Goal: Task Accomplishment & Management: Use online tool/utility

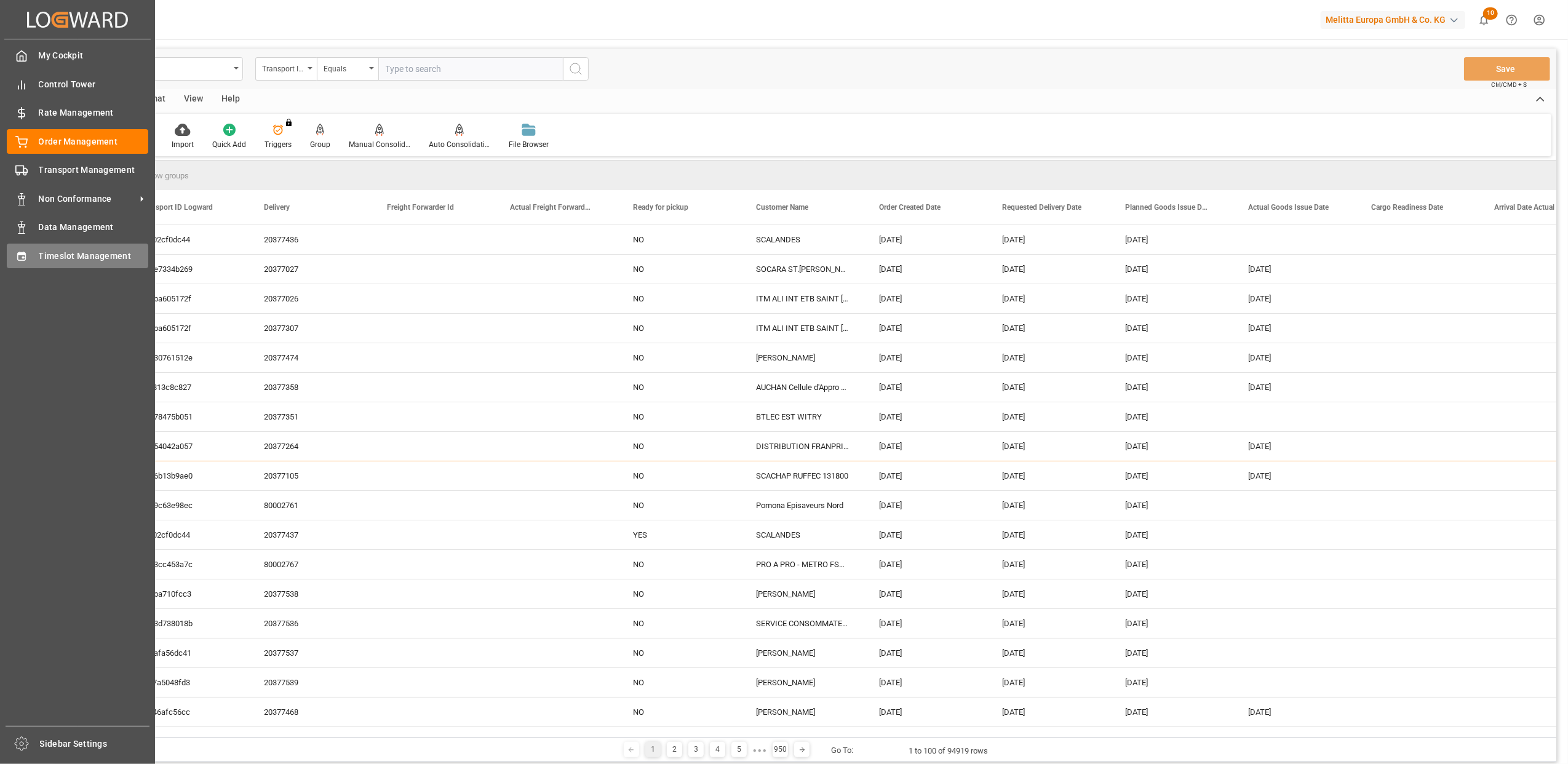
click at [40, 259] on span "Timeslot Management" at bounding box center [94, 256] width 110 height 13
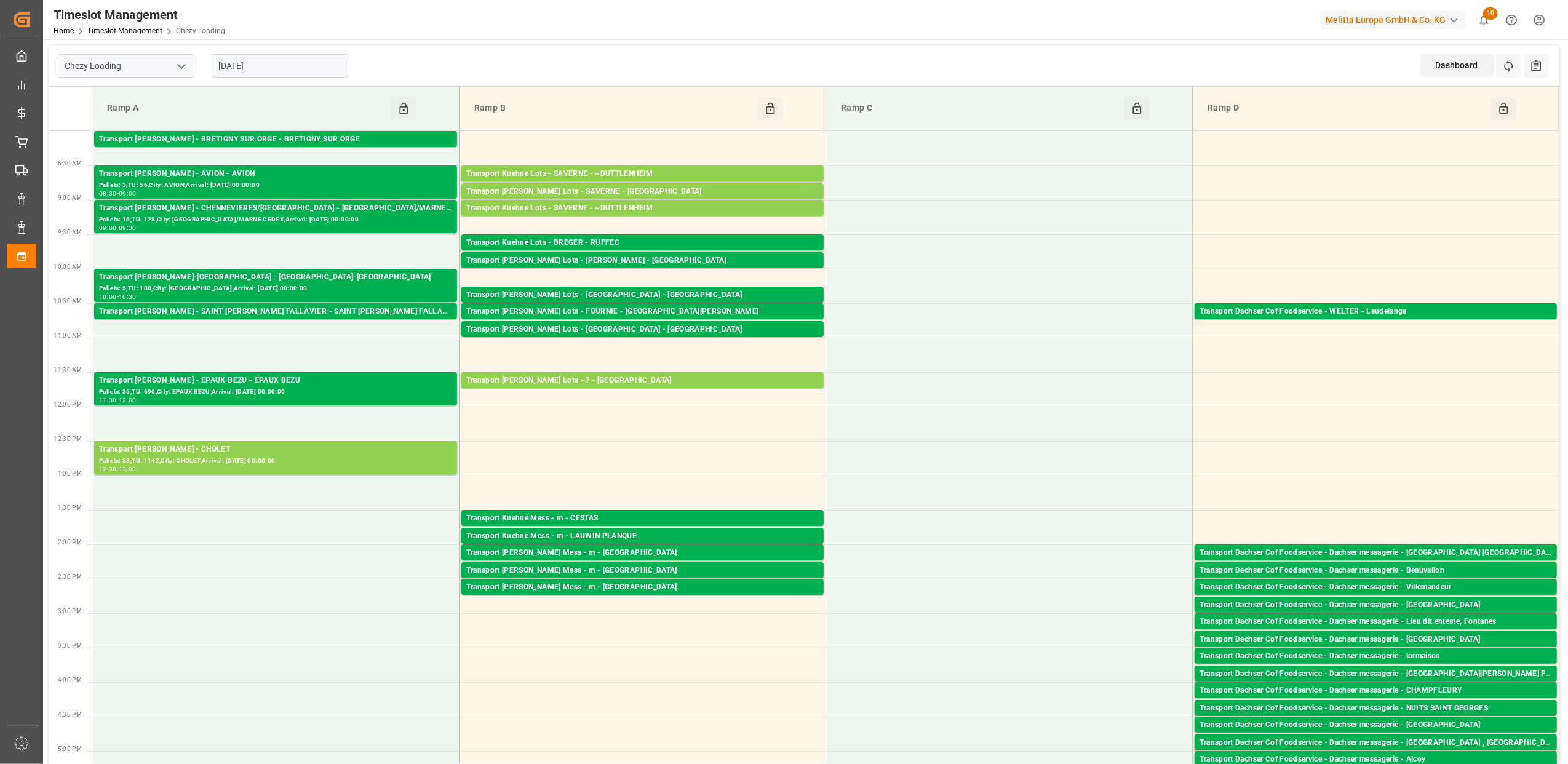
click at [185, 65] on icon "open menu" at bounding box center [181, 66] width 15 height 15
click at [145, 122] on div "Chezy Unloading" at bounding box center [126, 121] width 135 height 28
type input "Chezy Unloading"
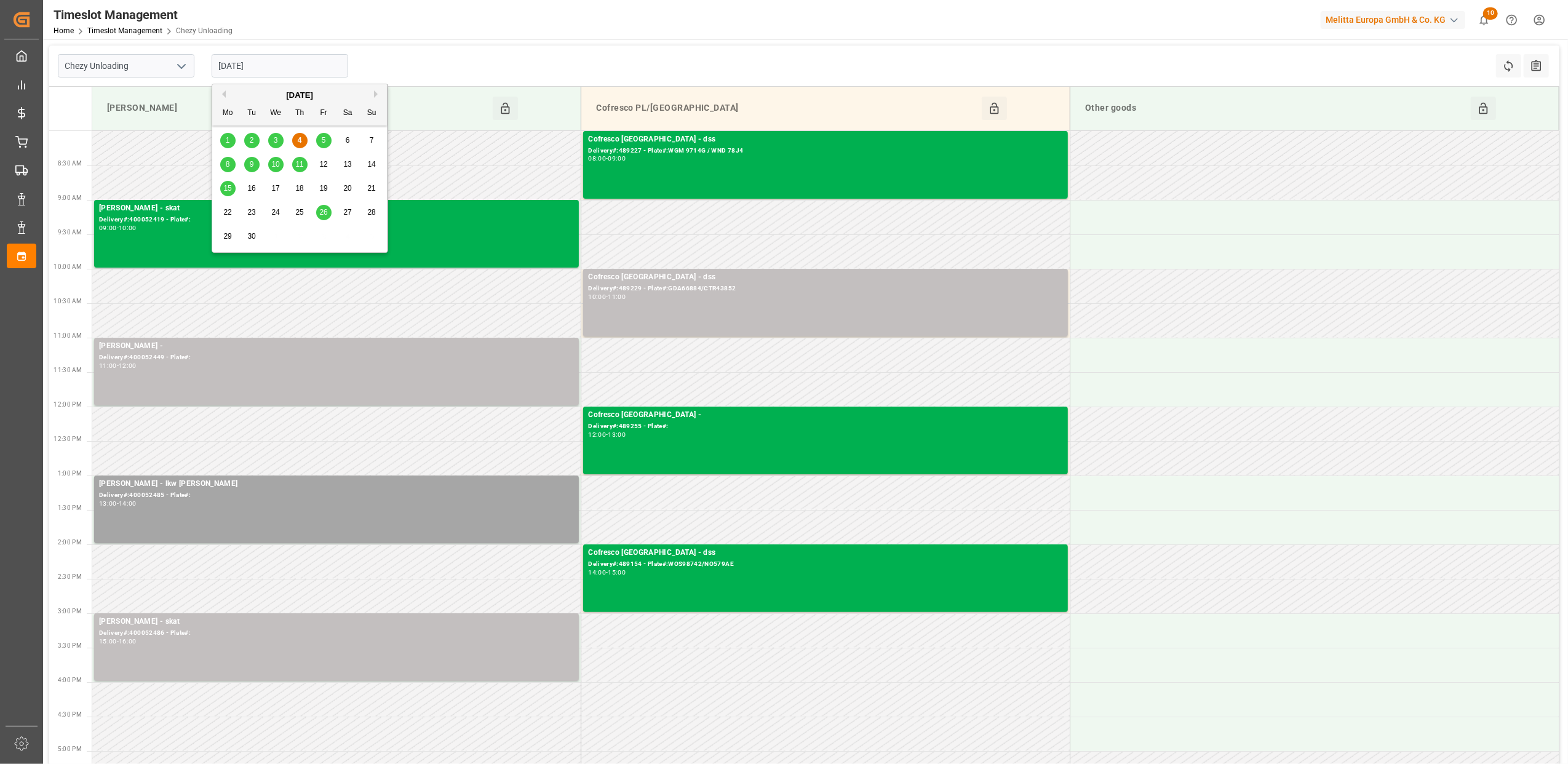
click at [309, 72] on input "[DATE]" at bounding box center [280, 66] width 137 height 23
click at [327, 142] on div "5" at bounding box center [324, 141] width 15 height 15
type input "[DATE]"
